Goal: Check status: Check status

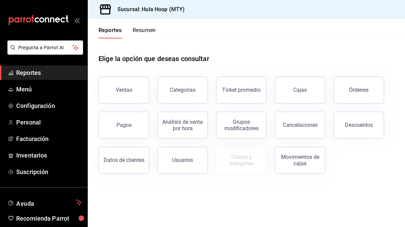
click at [121, 125] on div "Pagos" at bounding box center [123, 125] width 15 height 6
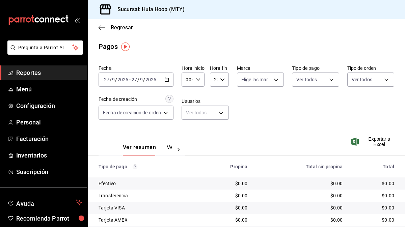
click at [166, 78] on icon "button" at bounding box center [166, 79] width 5 height 5
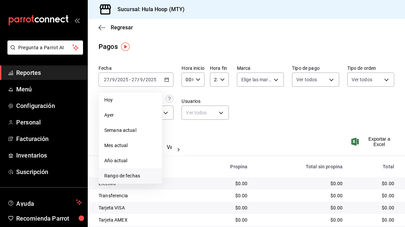
click at [133, 175] on span "Rango de fechas" at bounding box center [130, 175] width 52 height 7
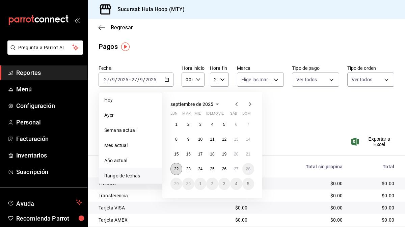
click at [172, 171] on button "22" at bounding box center [176, 169] width 12 height 12
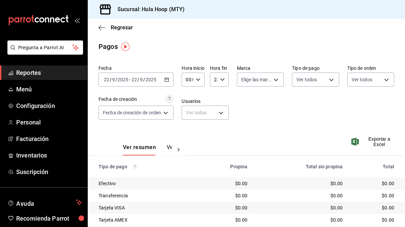
scroll to position [22, 0]
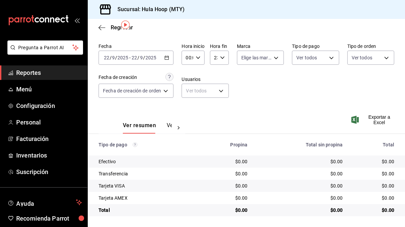
click at [167, 58] on icon "button" at bounding box center [166, 57] width 5 height 5
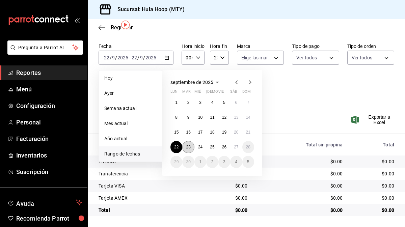
click at [188, 147] on abbr "23" at bounding box center [188, 147] width 4 height 5
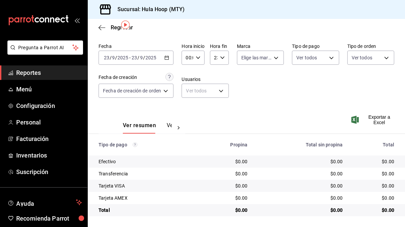
click at [170, 57] on div "[DATE] [DATE] - [DATE] [DATE]" at bounding box center [135, 58] width 75 height 14
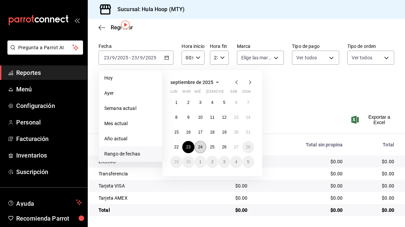
click at [200, 150] on button "24" at bounding box center [200, 147] width 12 height 12
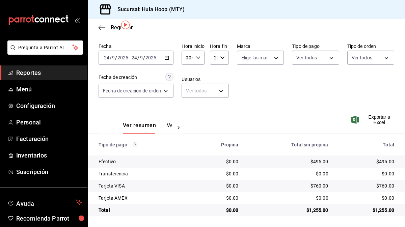
click at [174, 26] on div "Regresar" at bounding box center [246, 27] width 317 height 17
click at [167, 57] on icon "button" at bounding box center [166, 57] width 5 height 5
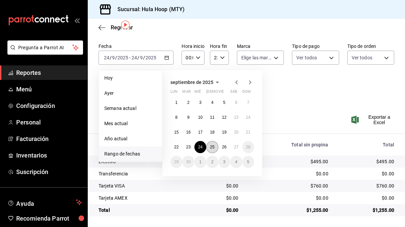
click at [213, 149] on button "25" at bounding box center [212, 147] width 12 height 12
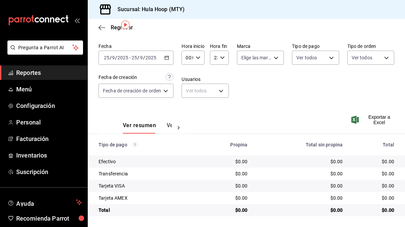
click at [166, 60] on icon "button" at bounding box center [166, 57] width 5 height 5
click at [168, 57] on icon "button" at bounding box center [166, 57] width 5 height 5
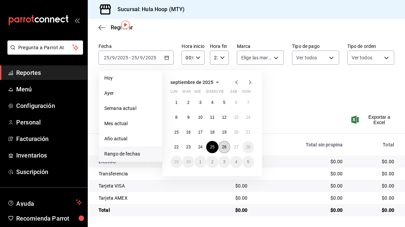
click at [227, 148] on button "26" at bounding box center [224, 147] width 12 height 12
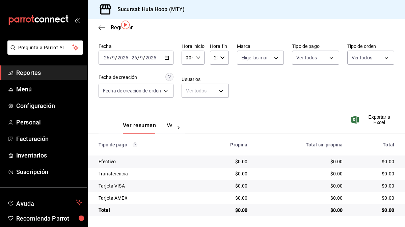
click at [166, 57] on \(Stroke\) "button" at bounding box center [167, 57] width 4 height 0
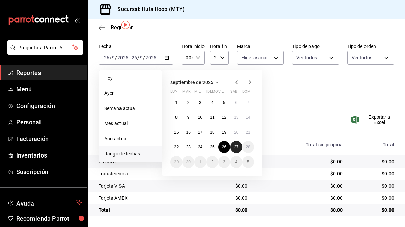
click at [234, 148] on abbr "27" at bounding box center [236, 147] width 4 height 5
